Goal: Find contact information: Find contact information

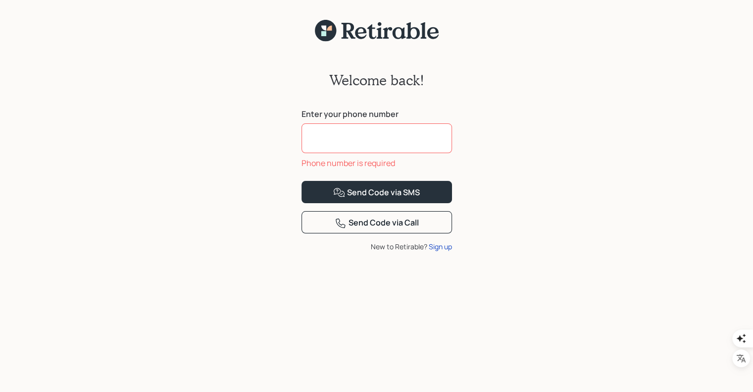
click at [415, 146] on input at bounding box center [377, 138] width 151 height 30
click at [348, 139] on input at bounding box center [377, 138] width 151 height 30
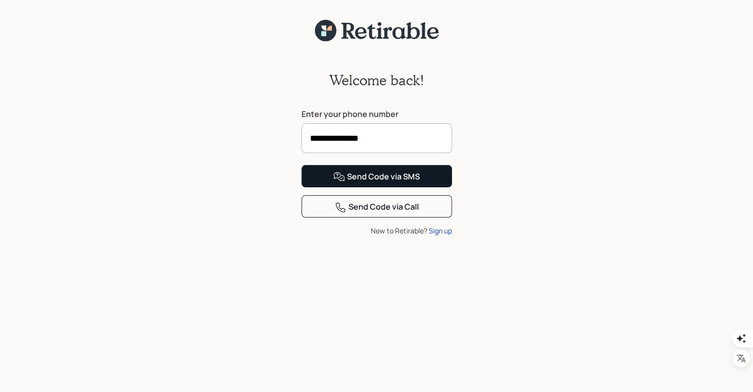
type input "**********"
click at [402, 187] on button "Send Code via SMS" at bounding box center [377, 176] width 151 height 22
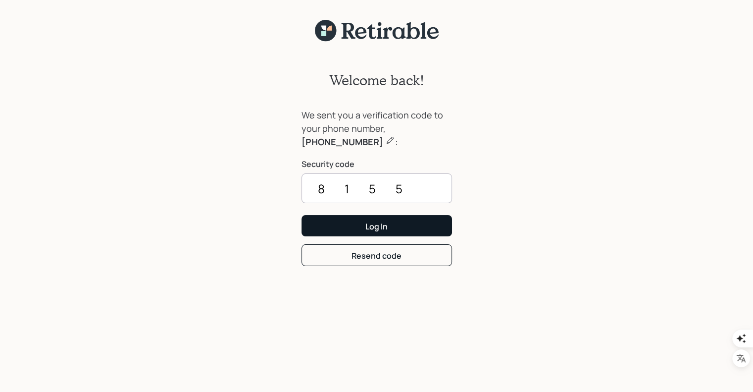
type input "8155"
click at [386, 224] on div "Log In" at bounding box center [377, 226] width 22 height 11
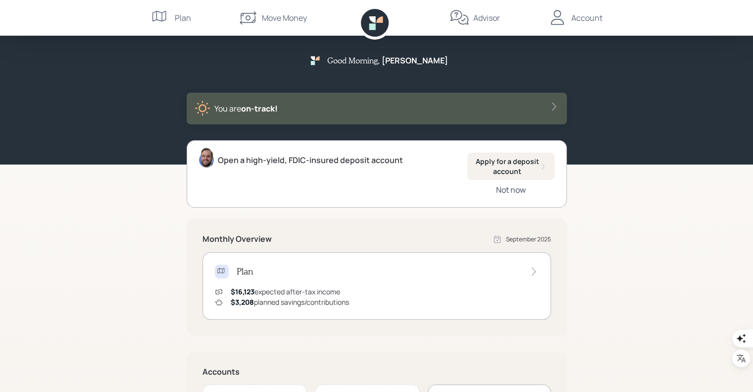
click at [523, 192] on div "Not now" at bounding box center [511, 189] width 30 height 11
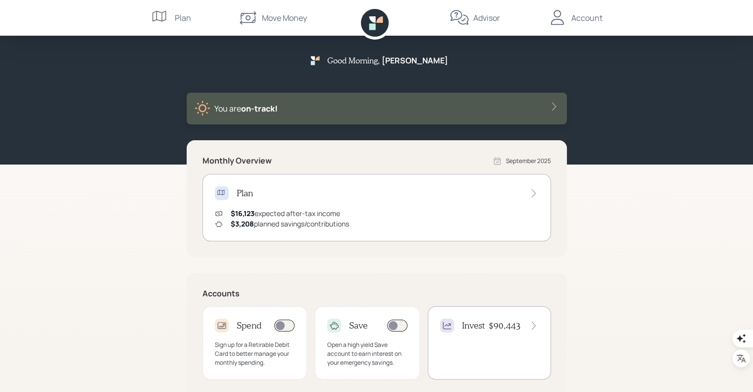
click at [489, 213] on div "$16,123 expected after-tax income $3,208 planned savings/contributions" at bounding box center [377, 218] width 324 height 21
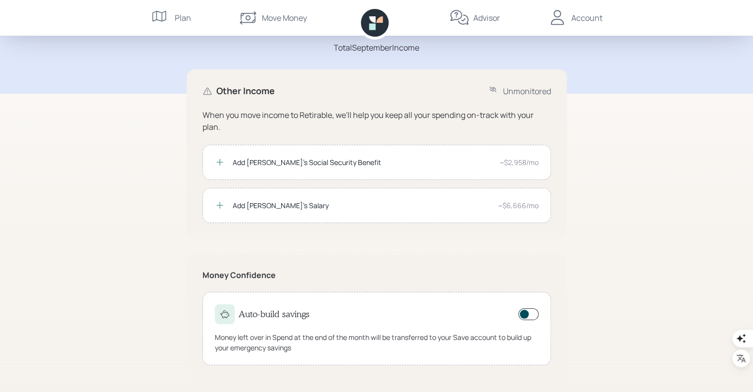
scroll to position [68, 0]
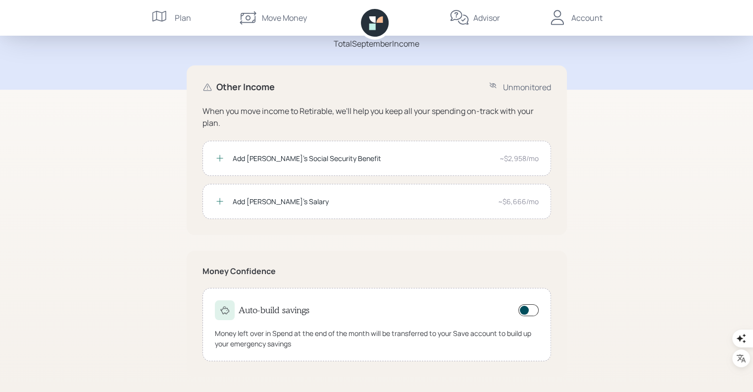
click at [457, 163] on div "Add [PERSON_NAME]'s Social Security Benefit ~$2,958/mo" at bounding box center [377, 158] width 349 height 35
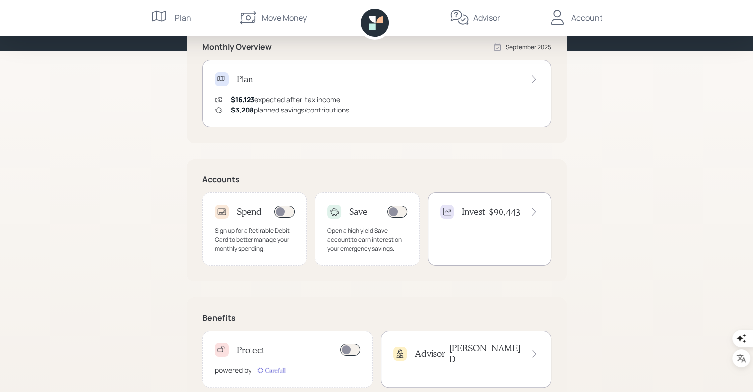
scroll to position [141, 0]
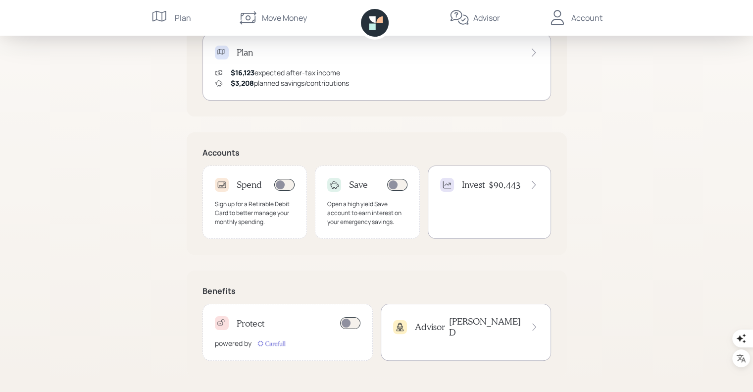
click at [483, 200] on div "Invest $90,443" at bounding box center [489, 201] width 123 height 73
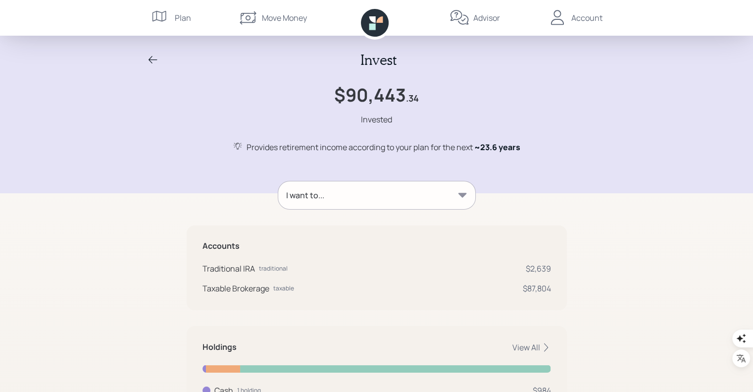
scroll to position [87, 0]
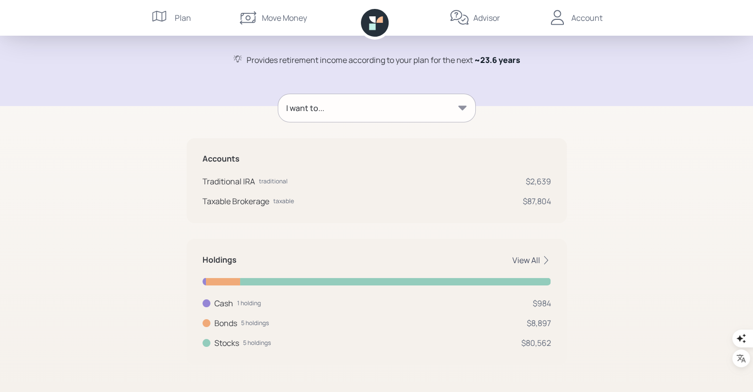
click at [547, 256] on icon at bounding box center [546, 260] width 10 height 10
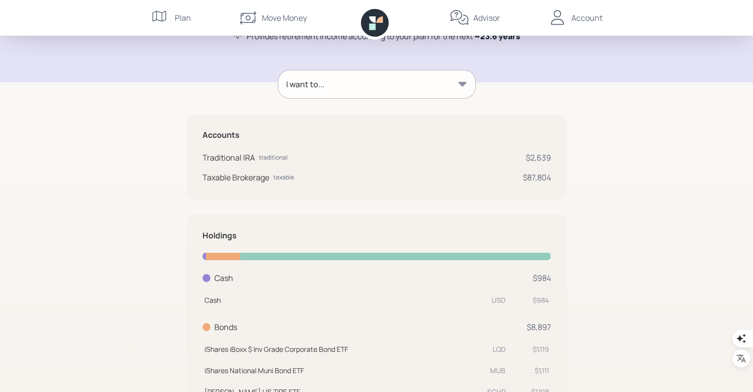
scroll to position [43, 0]
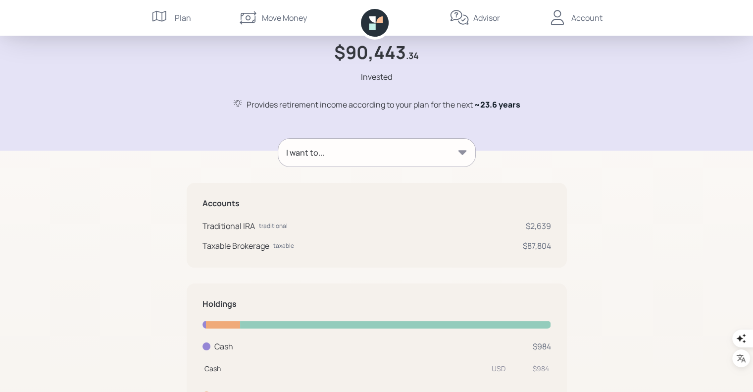
click at [468, 157] on div "I want to..." at bounding box center [376, 153] width 197 height 28
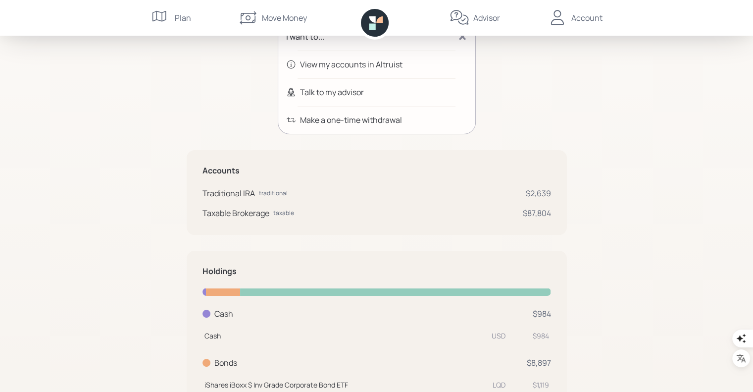
scroll to position [0, 0]
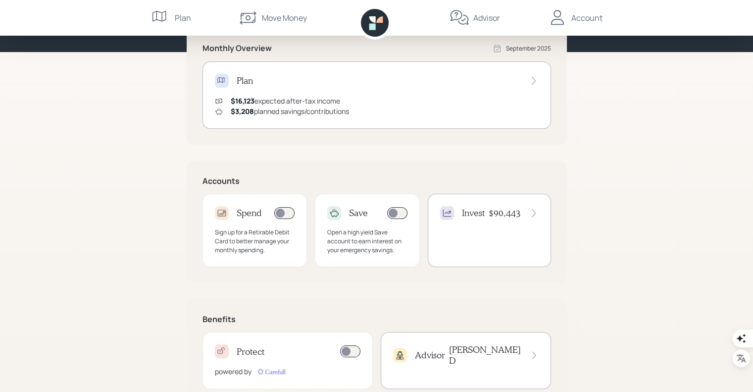
scroll to position [141, 0]
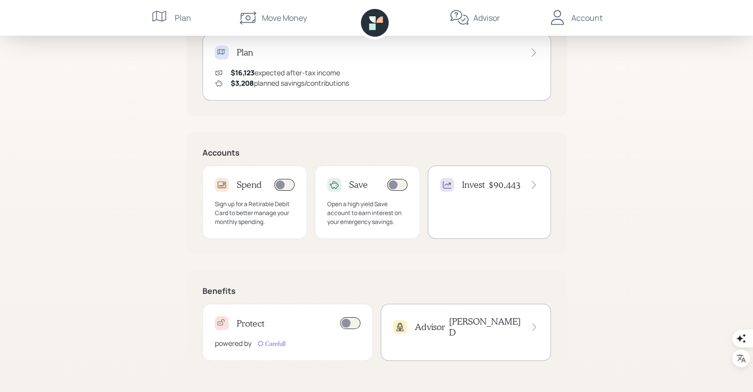
click at [351, 321] on span at bounding box center [350, 323] width 20 height 12
click at [457, 329] on div "Advisor [PERSON_NAME]" at bounding box center [466, 326] width 146 height 21
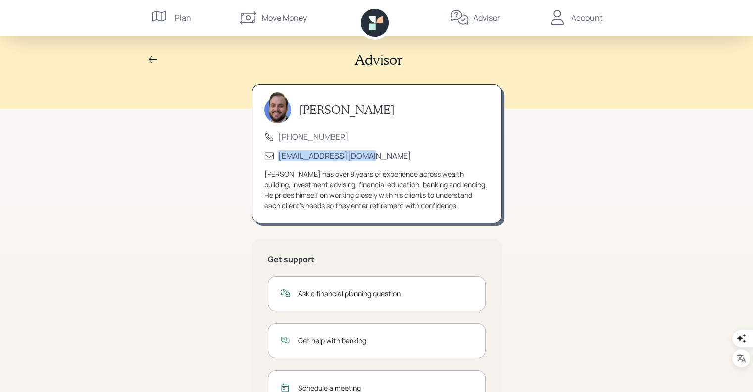
drag, startPoint x: 362, startPoint y: 156, endPoint x: 279, endPoint y: 160, distance: 83.3
click at [279, 160] on div "[EMAIL_ADDRESS][DOMAIN_NAME]" at bounding box center [377, 155] width 225 height 11
copy div "[EMAIL_ADDRESS][DOMAIN_NAME]"
click at [582, 23] on div "Account" at bounding box center [587, 18] width 31 height 12
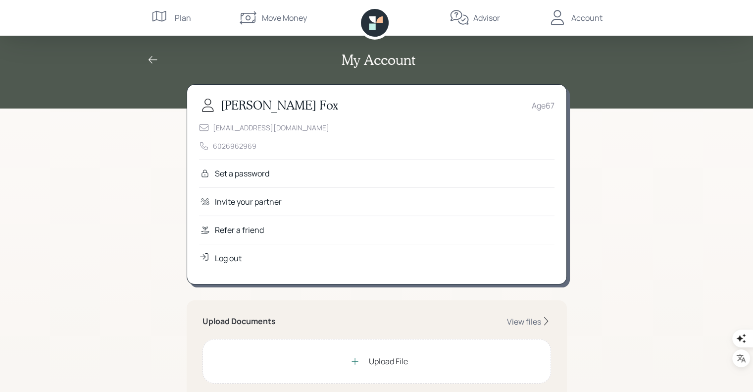
click at [298, 170] on div "Set a password" at bounding box center [377, 173] width 356 height 28
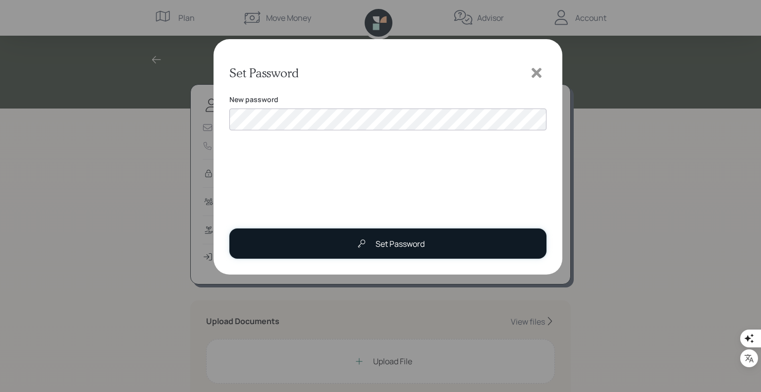
click at [390, 241] on div "Set Password" at bounding box center [399, 244] width 49 height 12
